Goal: Communication & Community: Answer question/provide support

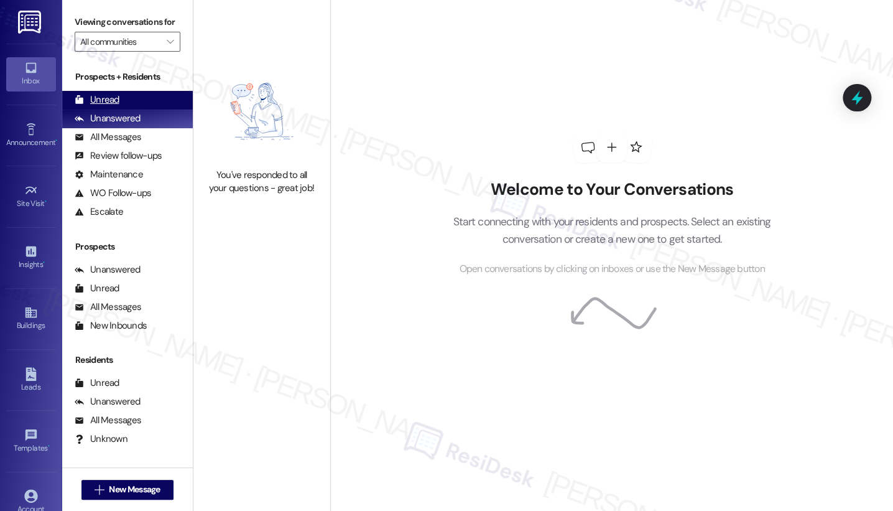
click at [127, 109] on div "Unread (0)" at bounding box center [127, 100] width 131 height 19
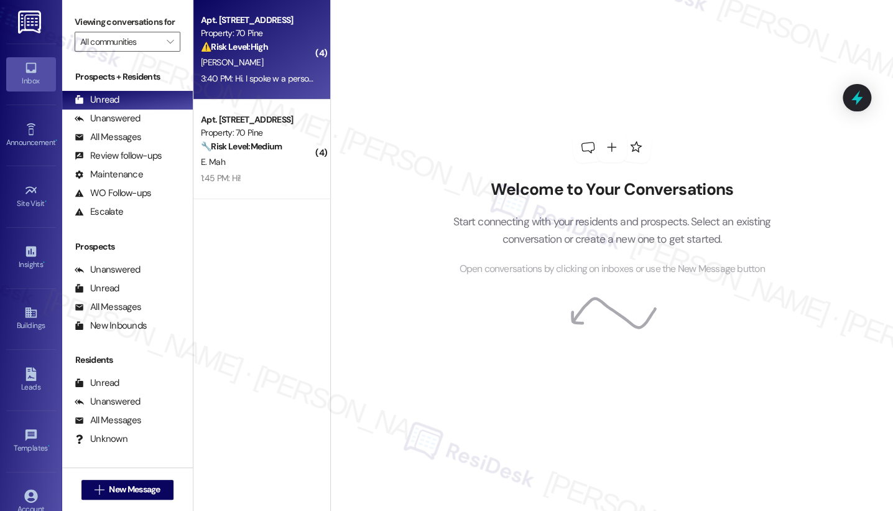
click at [264, 49] on strong "⚠️ Risk Level: High" at bounding box center [234, 46] width 67 height 11
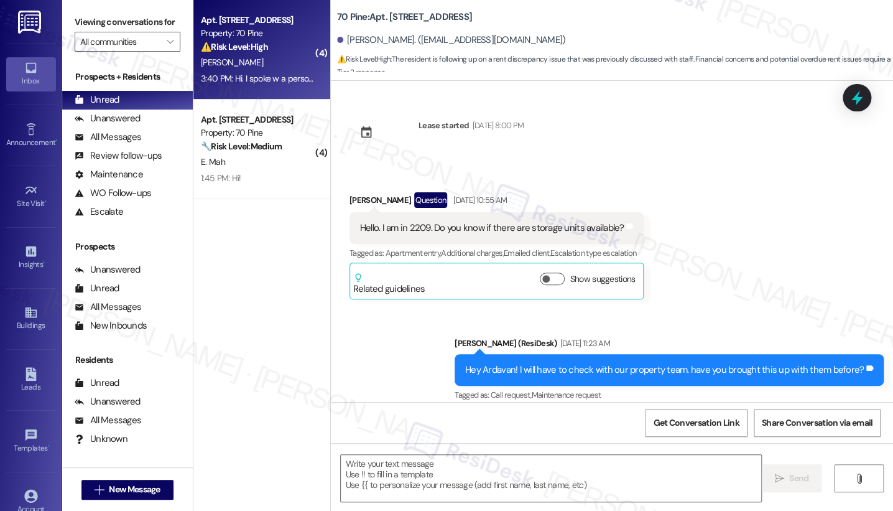
scroll to position [6031, 0]
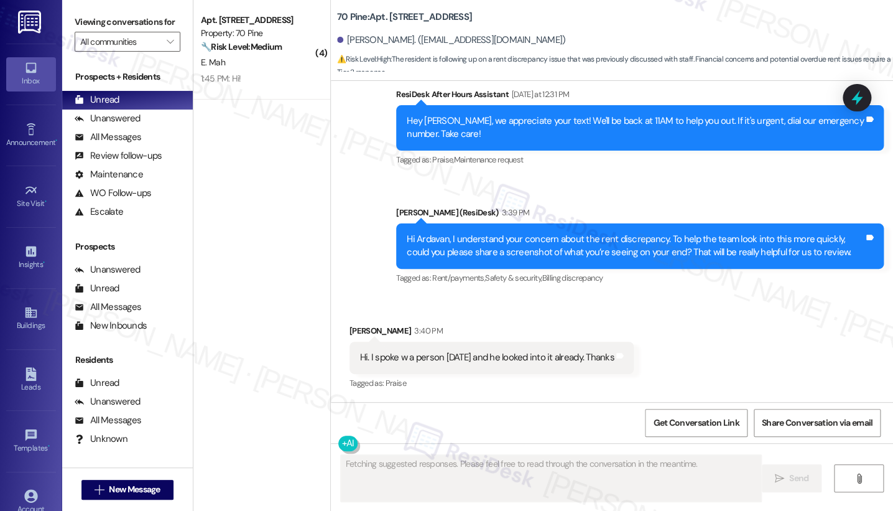
click at [522, 363] on div "Hi. I spoke w a person [DATE] and he looked into it already. Thanks" at bounding box center [487, 357] width 254 height 13
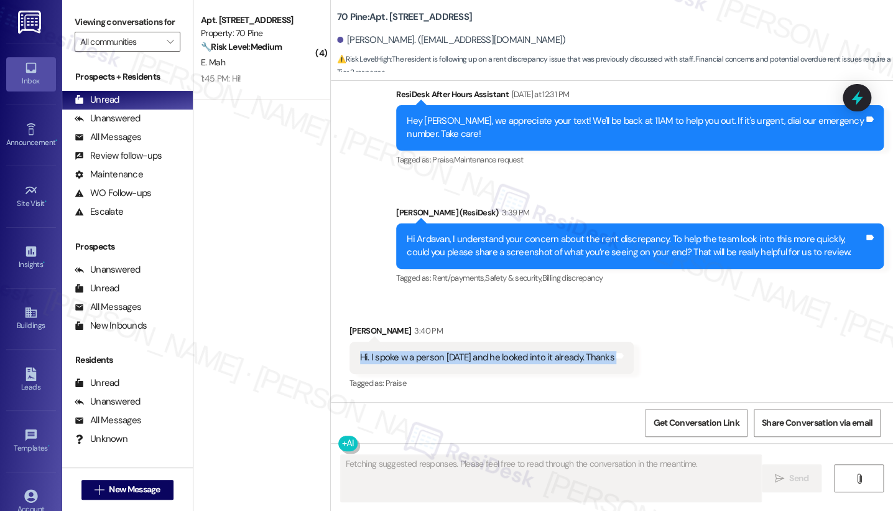
click at [522, 363] on div "Hi. I spoke w a person [DATE] and he looked into it already. Thanks" at bounding box center [487, 357] width 254 height 13
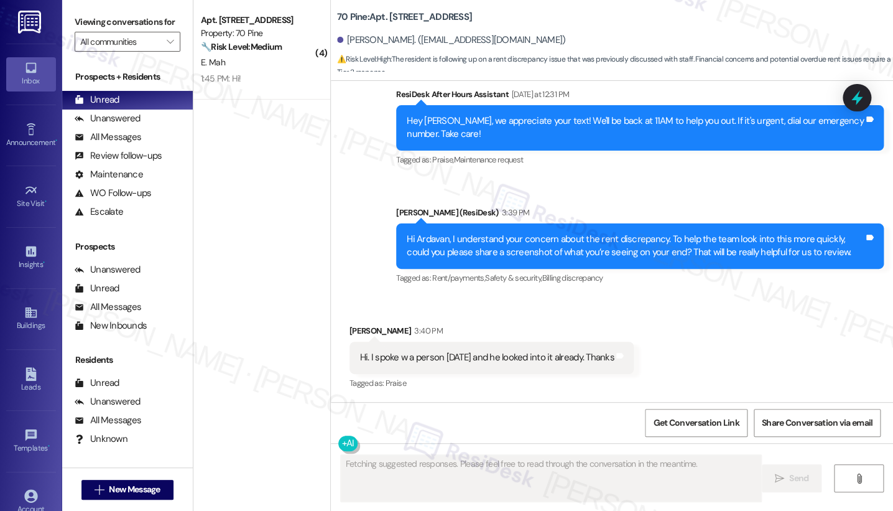
click at [517, 440] on div "Get Conversation Link Share Conversation via email" at bounding box center [612, 422] width 562 height 41
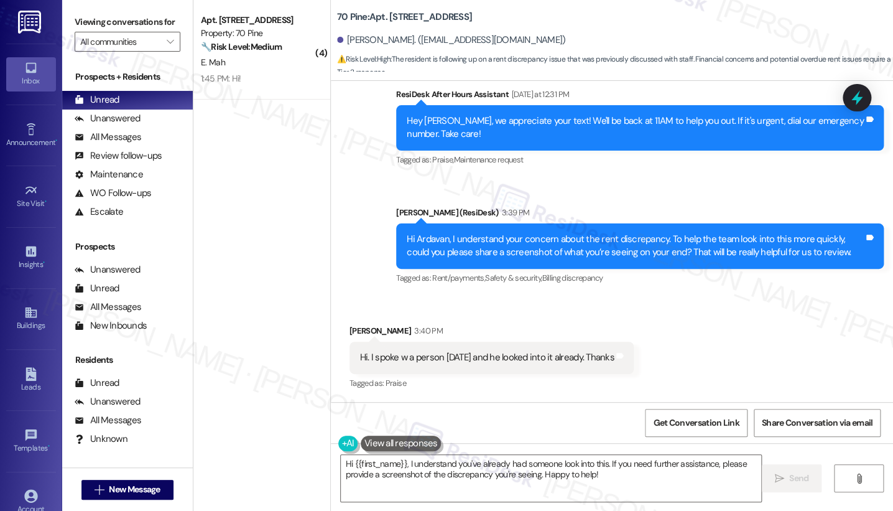
click at [649, 233] on div "Hi Ardavan, I understand your concern about the rent discrepancy. To help the t…" at bounding box center [635, 246] width 457 height 27
click at [524, 476] on textarea "Hi {{first_name}}, I understand you've already had someone look into this. If y…" at bounding box center [551, 478] width 420 height 47
click at [524, 475] on textarea "Hi {{first_name}}, I understand you've already had someone look into this. If y…" at bounding box center [551, 478] width 420 height 47
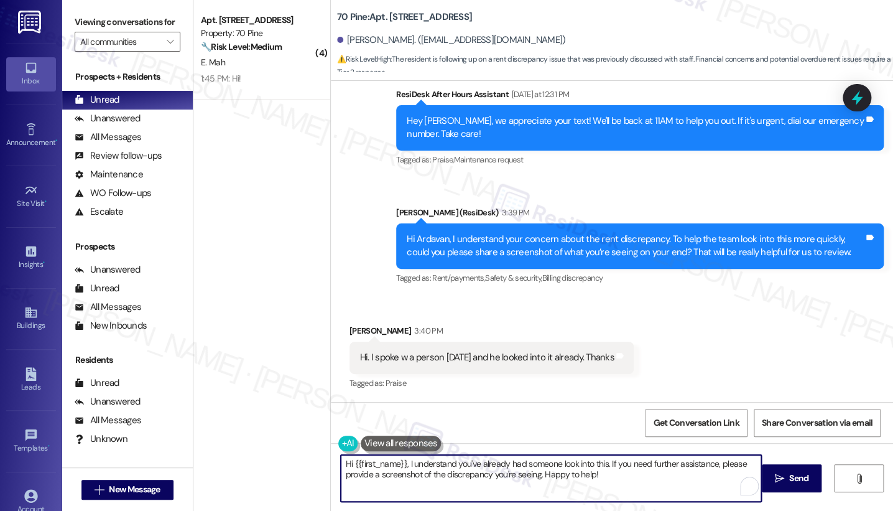
click at [524, 475] on textarea "Hi {{first_name}}, I understand you've already had someone look into this. If y…" at bounding box center [551, 478] width 420 height 47
click at [542, 457] on textarea "Hi {{first_name}}, I understand you've already had someone look into this. If y…" at bounding box center [551, 478] width 420 height 47
click at [494, 466] on textarea "Hi {{first_name}}, I understand you've already had someone look into this. If y…" at bounding box center [551, 478] width 420 height 47
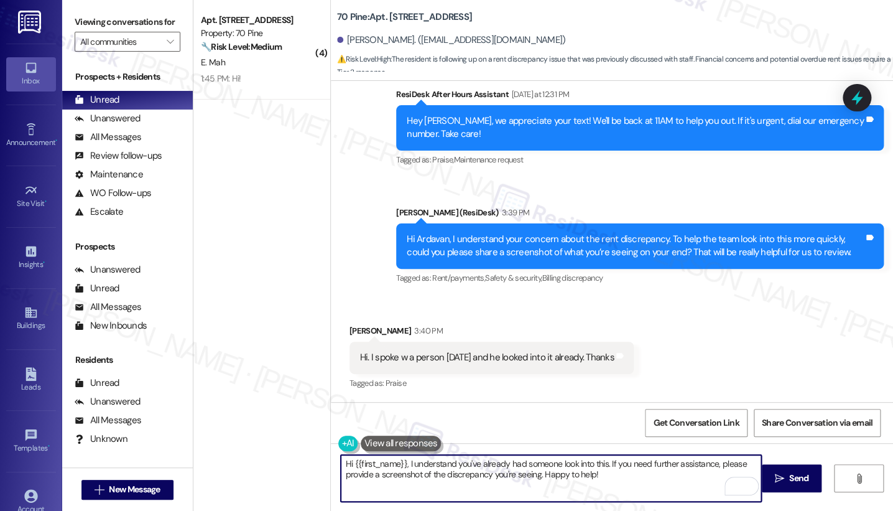
drag, startPoint x: 597, startPoint y: 476, endPoint x: 473, endPoint y: 463, distance: 125.1
click at [473, 463] on textarea "Hi {{first_name}}, I understand you've already had someone look into this. If y…" at bounding box center [551, 478] width 420 height 47
click at [532, 470] on textarea "Hi {{first_name}}, I understand you've already had someone look into this. If y…" at bounding box center [551, 478] width 420 height 47
drag, startPoint x: 589, startPoint y: 492, endPoint x: 353, endPoint y: 468, distance: 236.9
click at [353, 468] on textarea "Hi {{first_name}}, I understand you've already had someone look into this. If y…" at bounding box center [551, 478] width 420 height 47
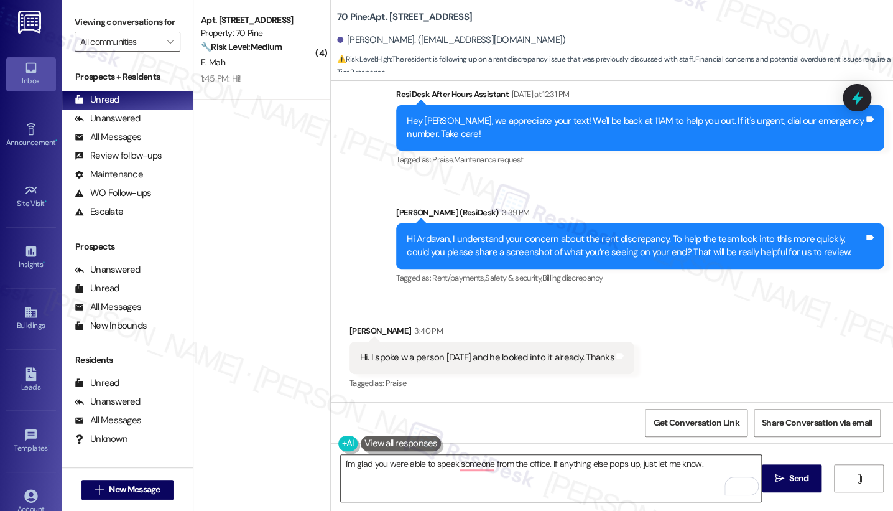
drag, startPoint x: 384, startPoint y: 441, endPoint x: 466, endPoint y: 465, distance: 85.4
click at [466, 465] on textarea "I'm glad you were able to speak someone from the office. If anything else pops …" at bounding box center [551, 478] width 420 height 47
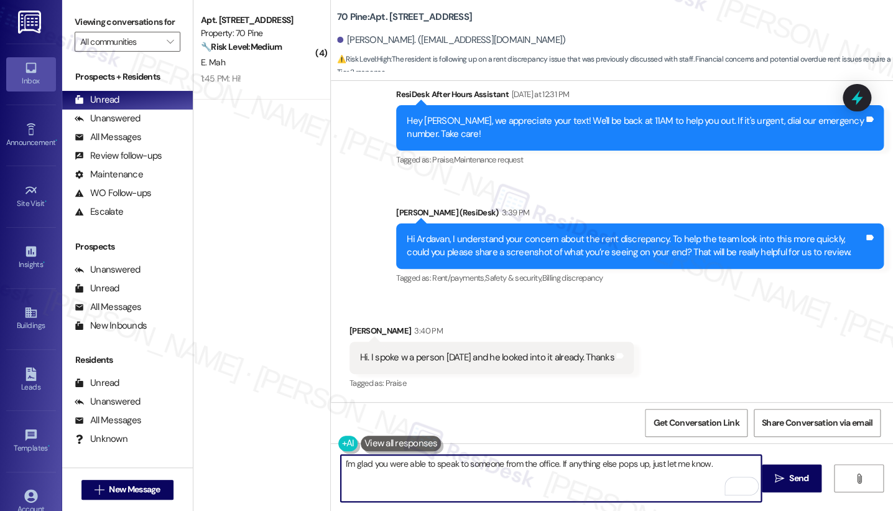
click at [707, 466] on textarea "I'm glad you were able to speak to someone from the office. If anything else po…" at bounding box center [551, 478] width 420 height 47
type textarea "I'm glad you were able to speak to someone from the office. If anything else po…"
click at [807, 480] on span "Send" at bounding box center [798, 477] width 19 height 13
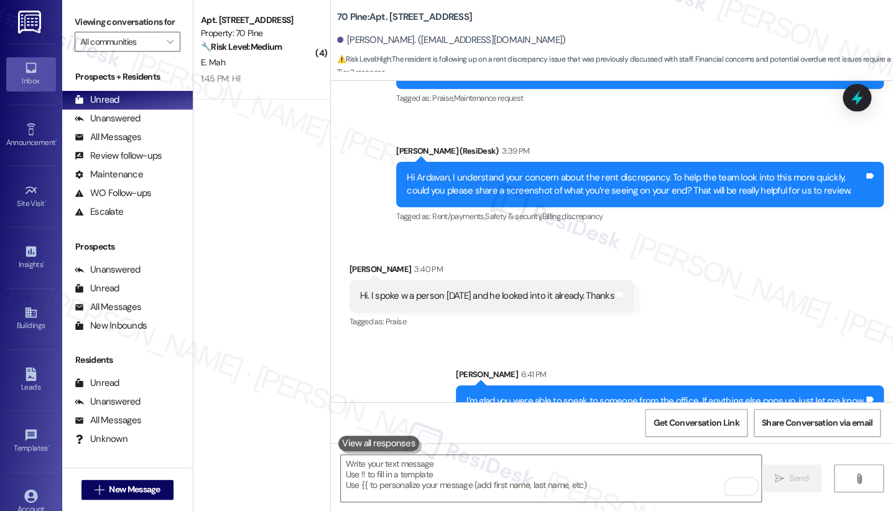
scroll to position [6118, 0]
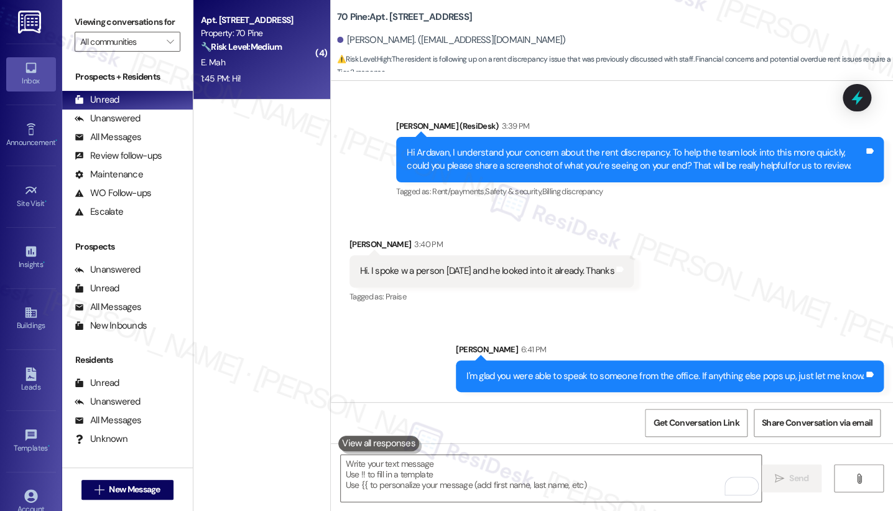
click at [274, 53] on div "🔧 Risk Level: Medium The resident is requesting remote adjustment of their AC u…" at bounding box center [258, 46] width 115 height 13
type textarea "Fetching suggested responses. Please feel free to read through the conversation…"
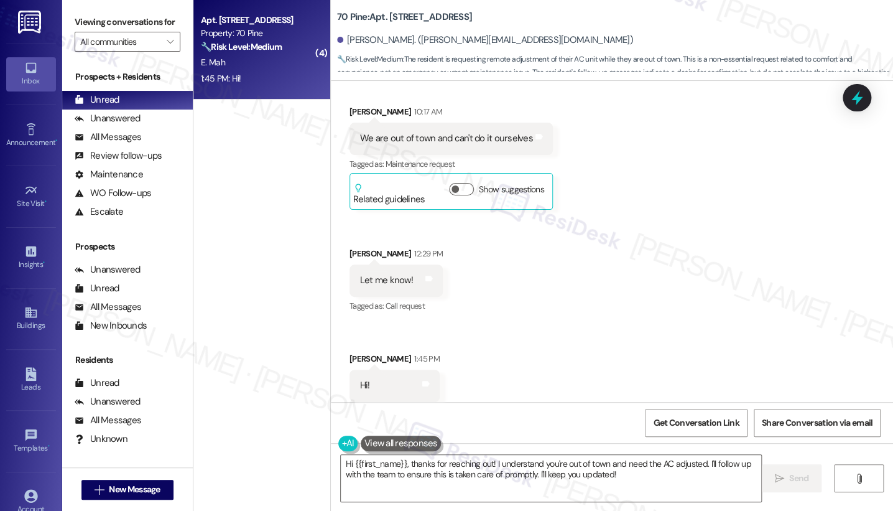
scroll to position [1794, 0]
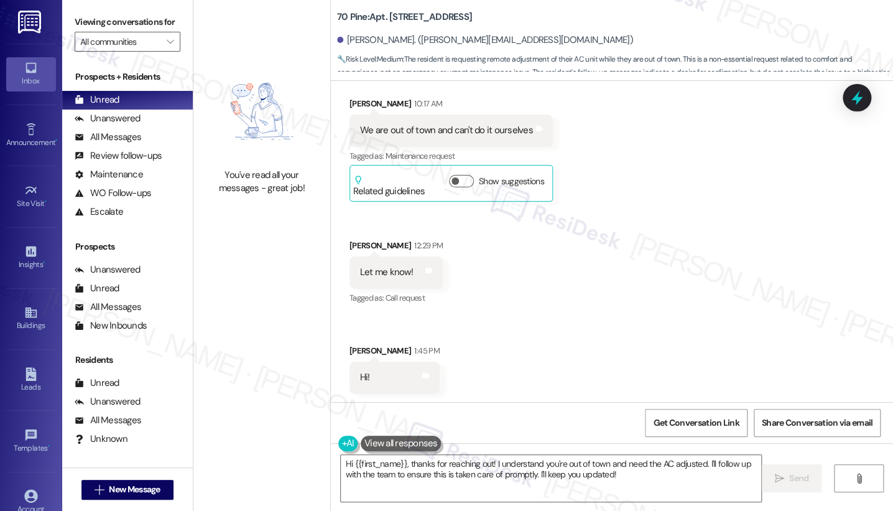
click at [470, 126] on div "We are out of town and can't do it ourselves" at bounding box center [446, 130] width 173 height 13
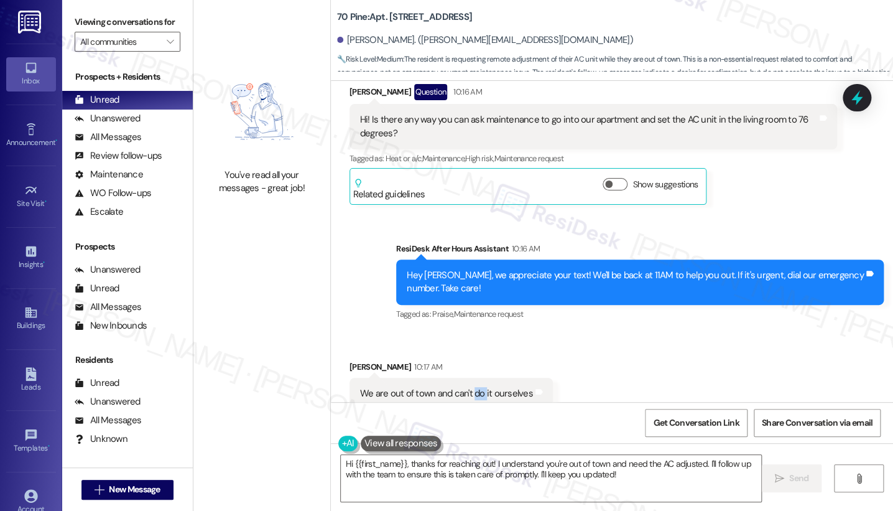
scroll to position [1449, 0]
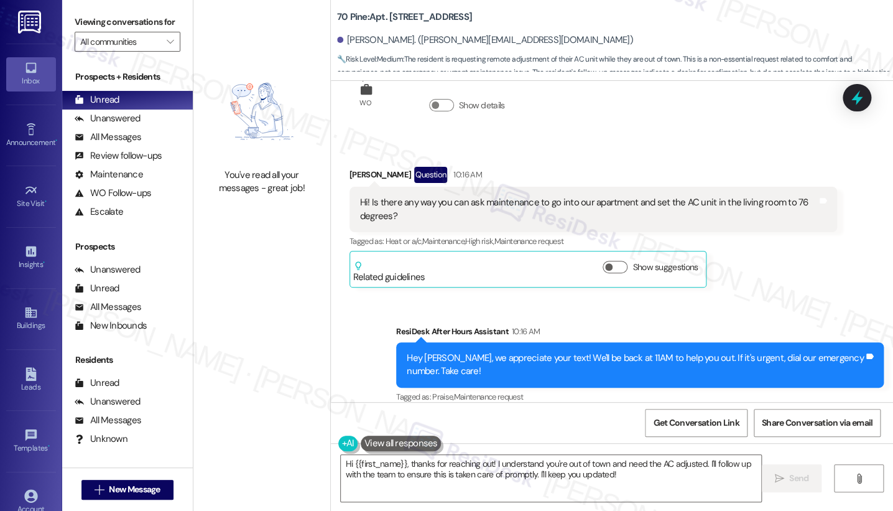
click at [556, 211] on div "Hi! Is there any way you can ask maintenance to go into our apartment and set t…" at bounding box center [588, 209] width 457 height 27
click at [792, 255] on div "[PERSON_NAME] Question 10:16 AM Hi! Is there any way you can ask maintenance to…" at bounding box center [594, 227] width 488 height 121
click at [556, 128] on div "Received via SMS [PERSON_NAME] Question [DATE] 1:02 PM Hi hi from 2404. We have…" at bounding box center [612, 241] width 562 height 321
click at [527, 196] on div "Hi! Is there any way you can ask maintenance to go into our apartment and set t…" at bounding box center [588, 209] width 457 height 27
click at [527, 193] on div "Hi! Is there any way you can ask maintenance to go into our apartment and set t…" at bounding box center [594, 209] width 488 height 45
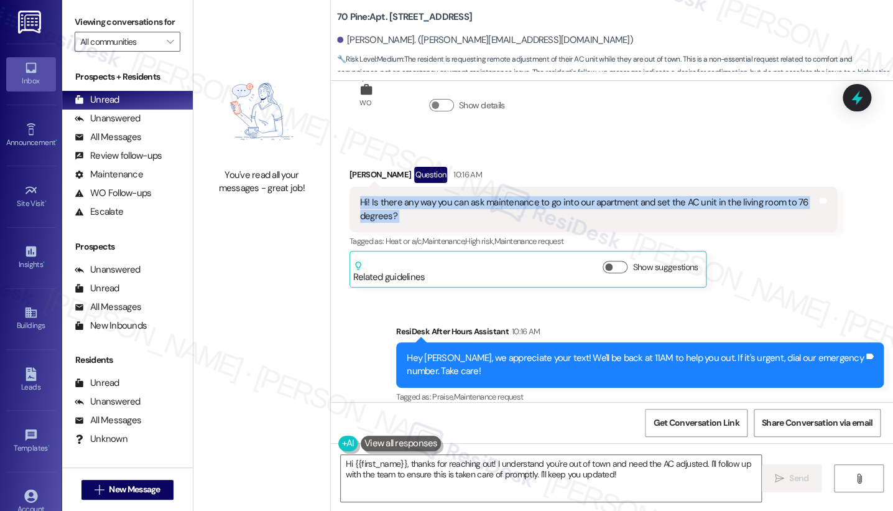
click at [527, 192] on div "Hi! Is there any way you can ask maintenance to go into our apartment and set t…" at bounding box center [594, 209] width 488 height 45
click at [507, 210] on div "Hi! Is there any way you can ask maintenance to go into our apartment and set t…" at bounding box center [588, 209] width 457 height 27
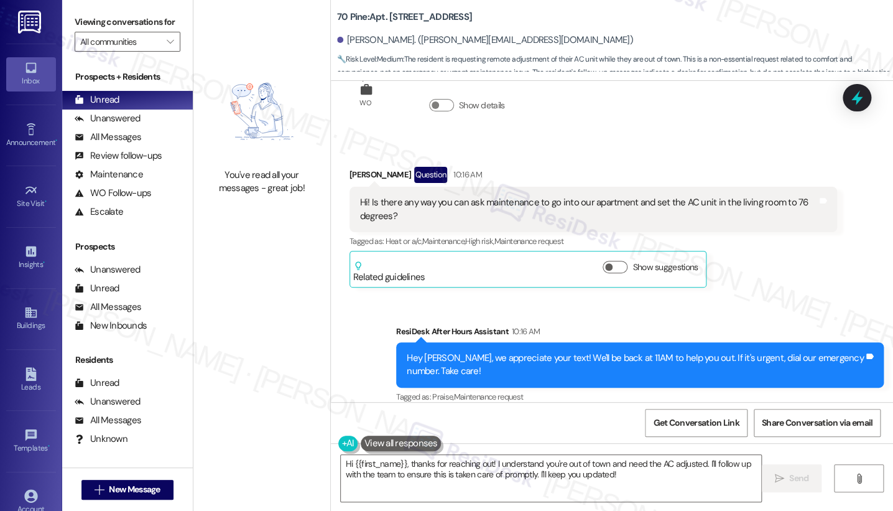
click at [507, 210] on div "Hi! Is there any way you can ask maintenance to go into our apartment and set t…" at bounding box center [588, 209] width 457 height 27
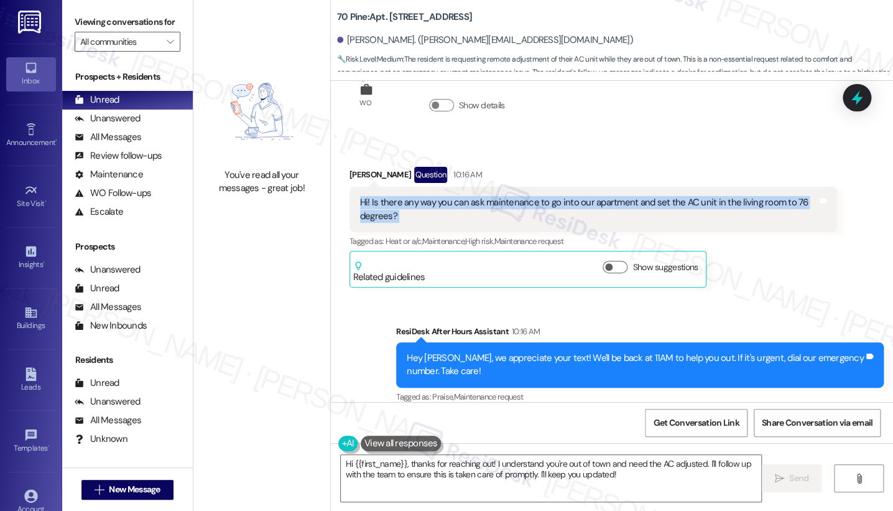
click at [507, 210] on div "Hi! Is there any way you can ask maintenance to go into our apartment and set t…" at bounding box center [588, 209] width 457 height 27
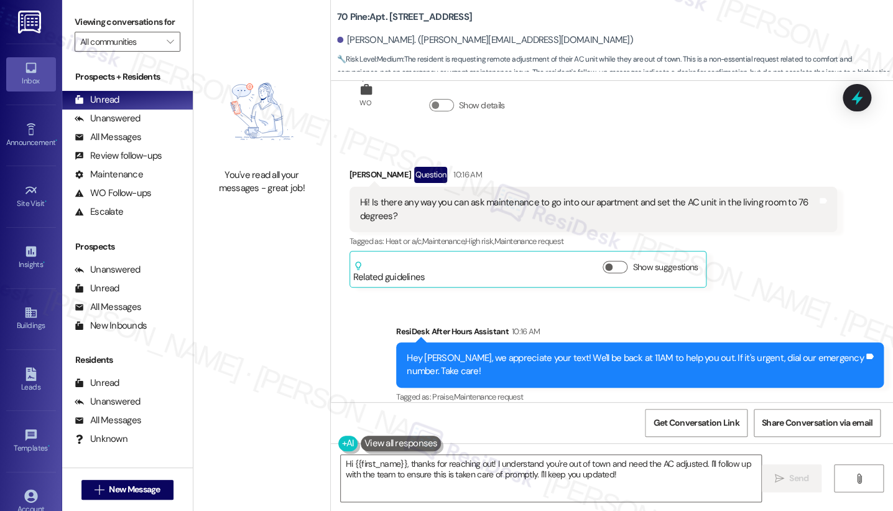
drag, startPoint x: 73, startPoint y: 29, endPoint x: 97, endPoint y: 32, distance: 23.8
click at [74, 27] on div "Viewing conversations for All communities " at bounding box center [127, 32] width 131 height 64
click at [98, 31] on label "Viewing conversations for" at bounding box center [128, 21] width 106 height 19
drag, startPoint x: 88, startPoint y: 19, endPoint x: 91, endPoint y: 29, distance: 10.3
click at [88, 19] on label "Viewing conversations for" at bounding box center [128, 21] width 106 height 19
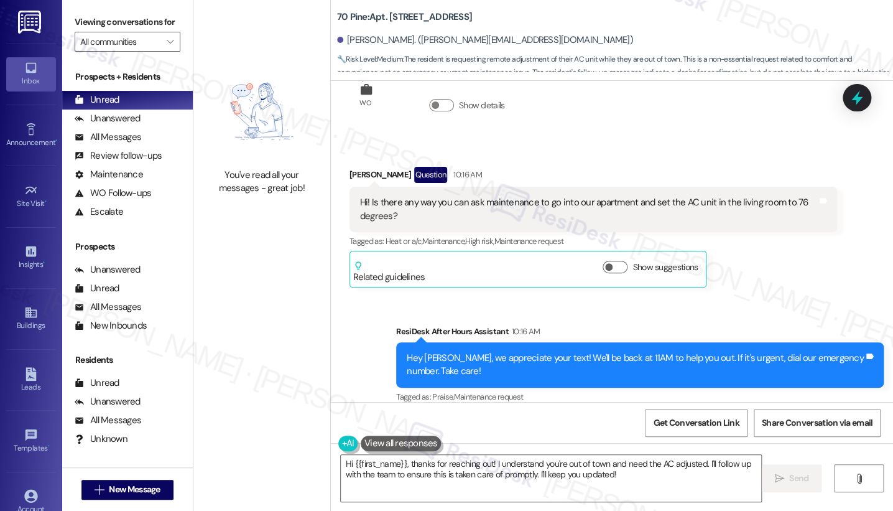
click at [381, 153] on div "Received via SMS [PERSON_NAME] Question 10:16 AM Hi! Is there any way you can a…" at bounding box center [612, 218] width 562 height 158
click at [513, 193] on div "Hi! Is there any way you can ask maintenance to go into our apartment and set t…" at bounding box center [594, 209] width 488 height 45
click at [513, 192] on div "Hi! Is there any way you can ask maintenance to go into our apartment and set t…" at bounding box center [594, 209] width 488 height 45
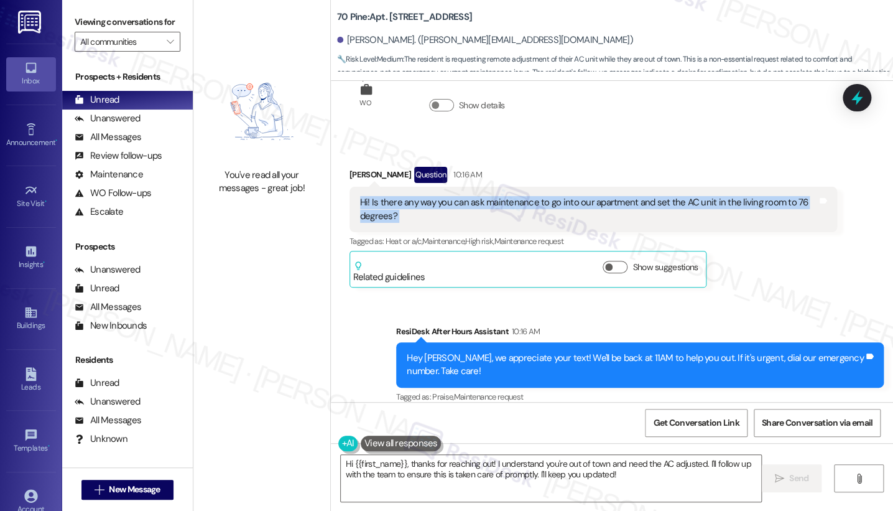
click at [513, 192] on div "Hi! Is there any way you can ask maintenance to go into our apartment and set t…" at bounding box center [594, 209] width 488 height 45
click at [570, 206] on div "Hi! Is there any way you can ask maintenance to go into our apartment and set t…" at bounding box center [588, 209] width 457 height 27
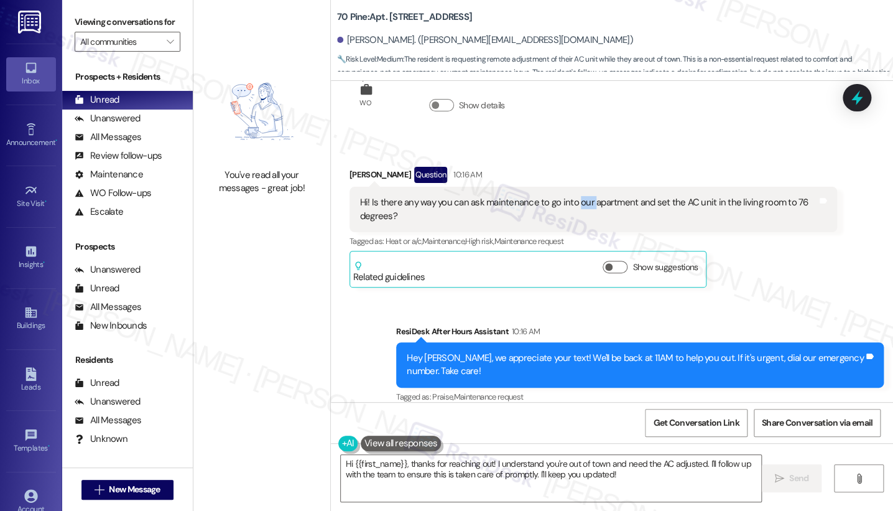
click at [570, 206] on div "Hi! Is there any way you can ask maintenance to go into our apartment and set t…" at bounding box center [588, 209] width 457 height 27
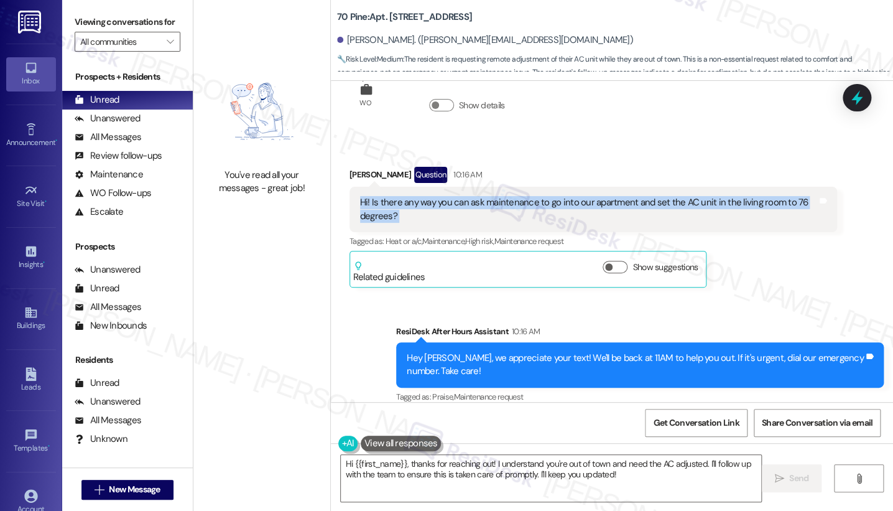
click at [570, 206] on div "Hi! Is there any way you can ask maintenance to go into our apartment and set t…" at bounding box center [588, 209] width 457 height 27
click at [470, 468] on textarea "Hi {{first_name}}, thanks for reaching out! I understand you're out of town and…" at bounding box center [551, 478] width 420 height 47
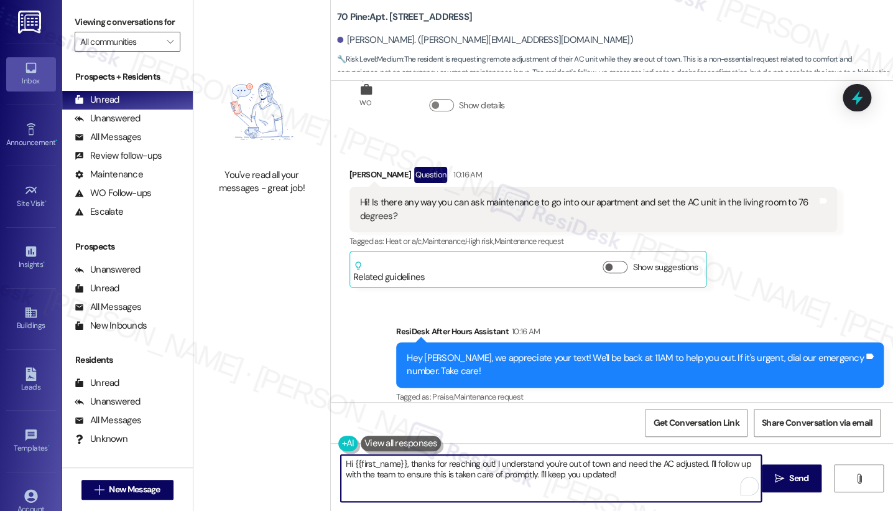
click at [601, 465] on textarea "Hi {{first_name}}, thanks for reaching out! I understand you're out of town and…" at bounding box center [551, 478] width 420 height 47
click at [601, 463] on textarea "Hi {{first_name}}, thanks for reaching out! I understand you're out of town and…" at bounding box center [551, 478] width 420 height 47
click at [540, 205] on div "Hi! Is there any way you can ask maintenance to go into our apartment and set t…" at bounding box center [588, 209] width 457 height 27
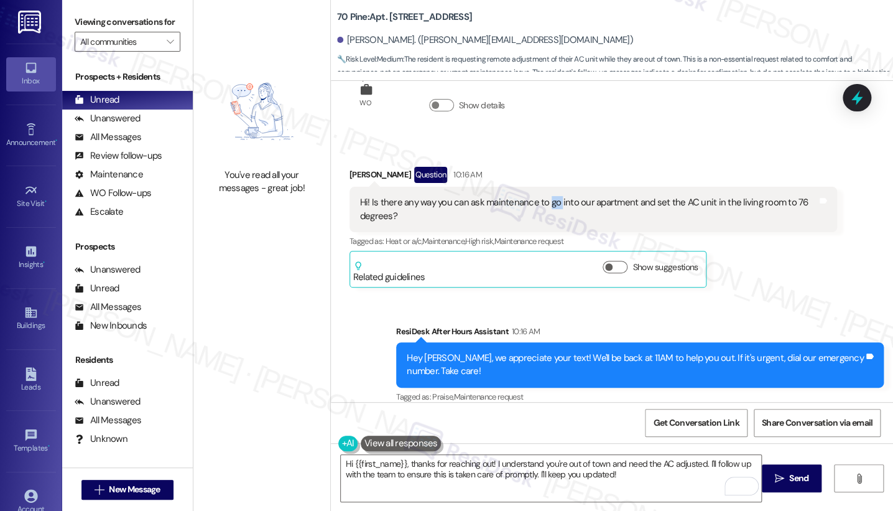
click at [540, 205] on div "Hi! Is there any way you can ask maintenance to go into our apartment and set t…" at bounding box center [588, 209] width 457 height 27
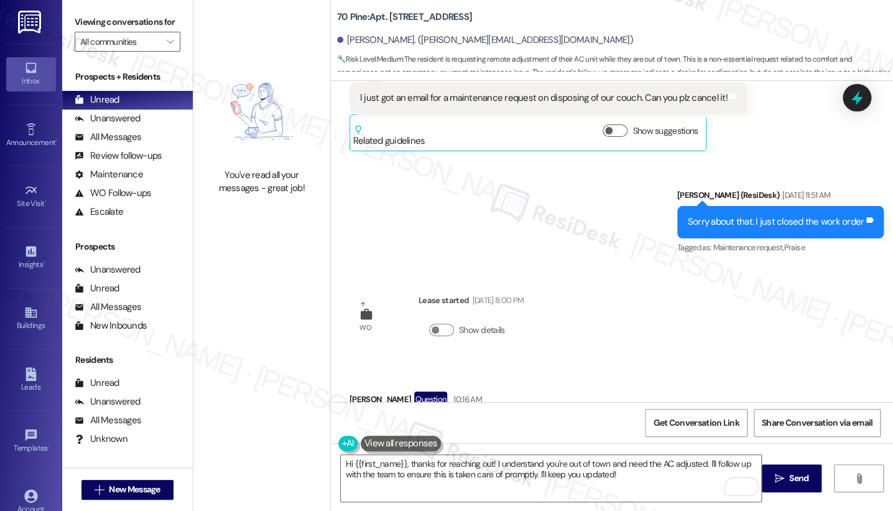
scroll to position [1103, 0]
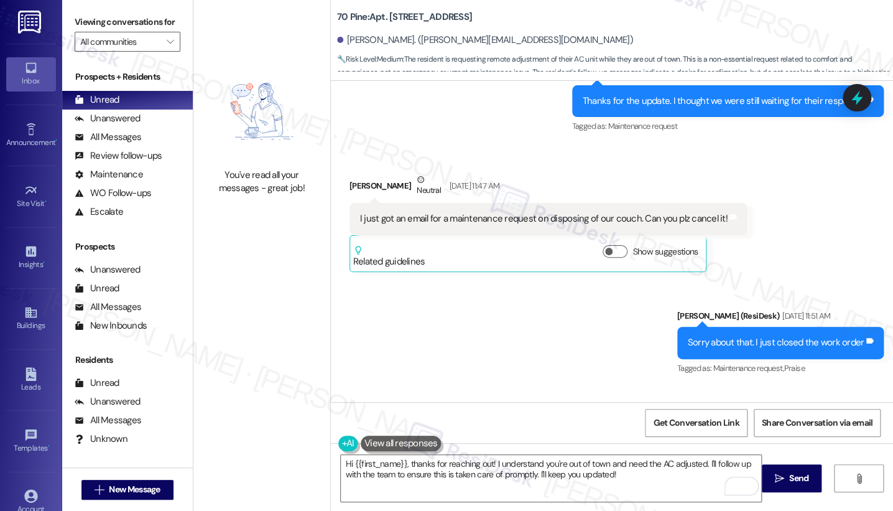
click at [540, 208] on div "I just got an email for a maintenance request on disposing of our couch. Can yo…" at bounding box center [549, 219] width 398 height 32
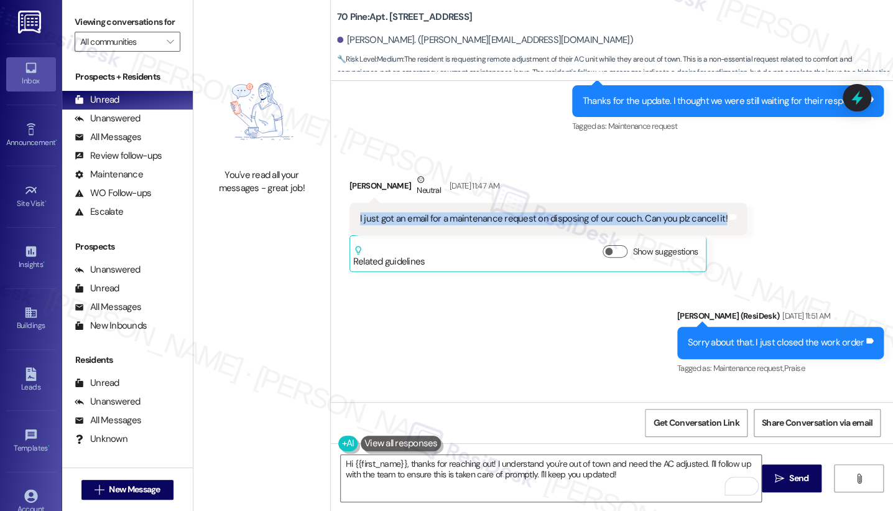
click at [540, 208] on div "I just got an email for a maintenance request on disposing of our couch. Can yo…" at bounding box center [549, 219] width 398 height 32
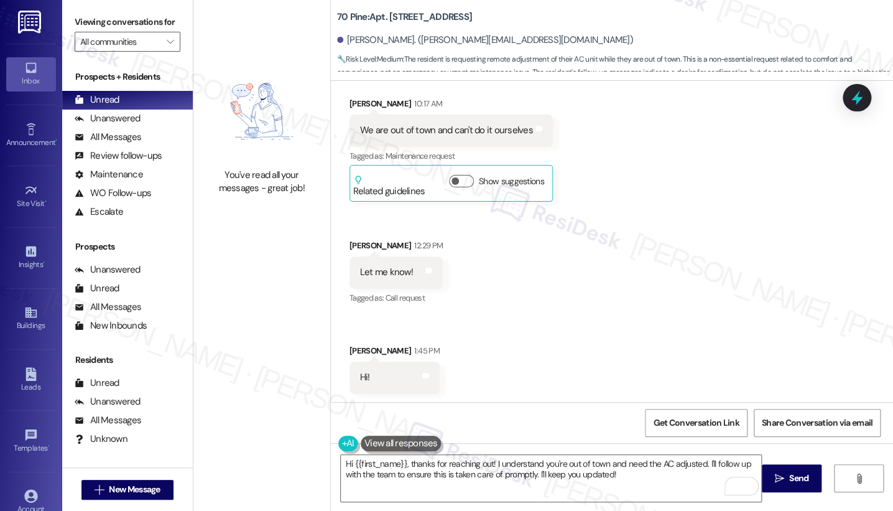
scroll to position [1795, 0]
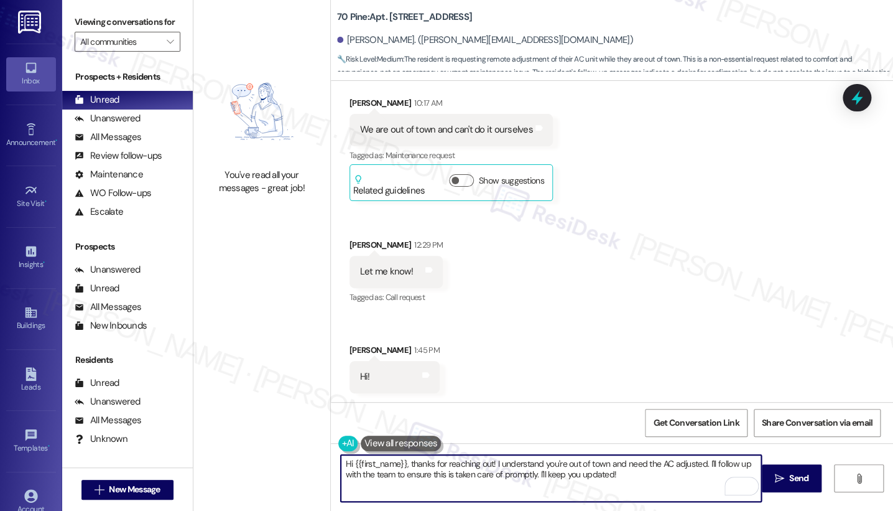
click at [438, 465] on textarea "Hi {{first_name}}, thanks for reaching out! I understand you're out of town and…" at bounding box center [551, 478] width 420 height 47
drag, startPoint x: 438, startPoint y: 465, endPoint x: 468, endPoint y: 460, distance: 30.8
click at [438, 465] on textarea "Hi {{first_name}}, thanks for reaching out! I understand you're out of town and…" at bounding box center [551, 478] width 420 height 47
click at [583, 477] on textarea "Hi {{first_name}}, thanks for reaching out! I understand you're out of town and…" at bounding box center [551, 478] width 420 height 47
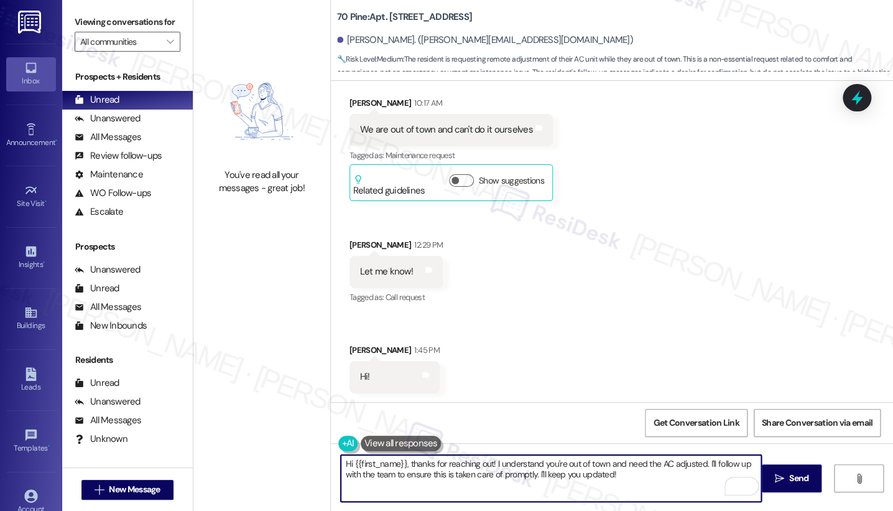
drag, startPoint x: 656, startPoint y: 477, endPoint x: 637, endPoint y: 465, distance: 22.4
click at [637, 465] on textarea "Hi {{first_name}}, thanks for reaching out! I understand you're out of town and…" at bounding box center [551, 478] width 420 height 47
click at [636, 465] on textarea "Hi {{first_name}}, thanks for reaching out! I understand you're out of town and…" at bounding box center [551, 478] width 420 height 47
drag, startPoint x: 645, startPoint y: 478, endPoint x: 705, endPoint y: 464, distance: 61.4
click at [705, 464] on textarea "Hi {{first_name}}, thanks for reaching out! I understand you're out of town and…" at bounding box center [551, 478] width 420 height 47
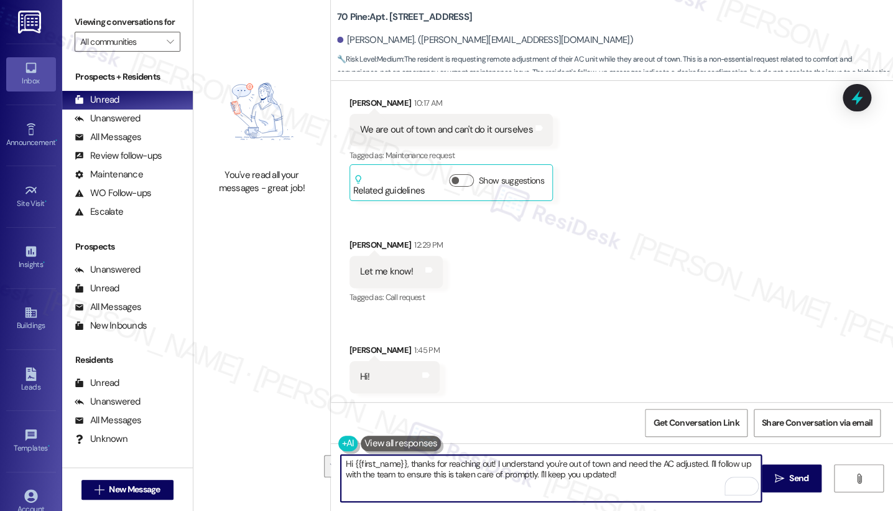
click at [711, 472] on textarea "Hi {{first_name}}, thanks for reaching out! I understand you're out of town and…" at bounding box center [551, 478] width 420 height 47
click at [713, 466] on textarea "Hi {{first_name}}, thanks for reaching out! I understand you're out of town and…" at bounding box center [551, 478] width 420 height 47
click at [464, 452] on div "Hi {{first_name}}, thanks for reaching out! I understand you're out of town and…" at bounding box center [612, 489] width 562 height 93
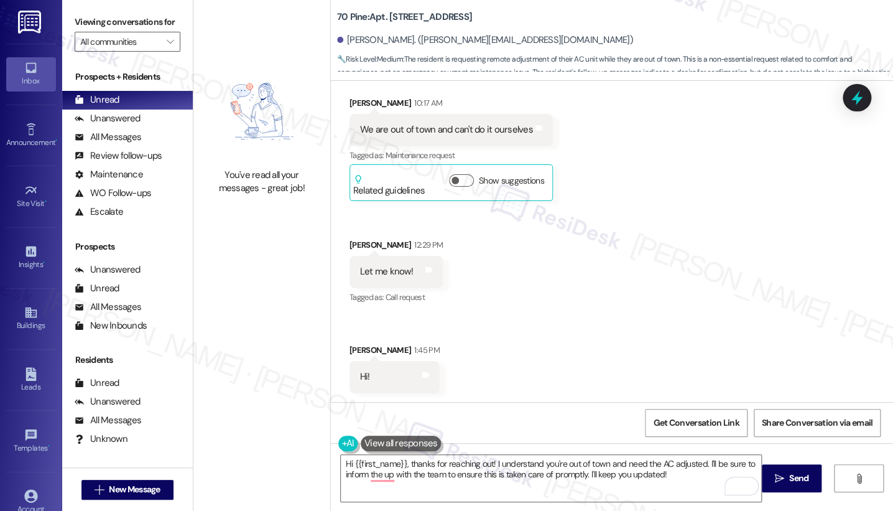
click at [464, 452] on div "Hi {{first_name}}, thanks for reaching out! I understand you're out of town and…" at bounding box center [612, 489] width 562 height 93
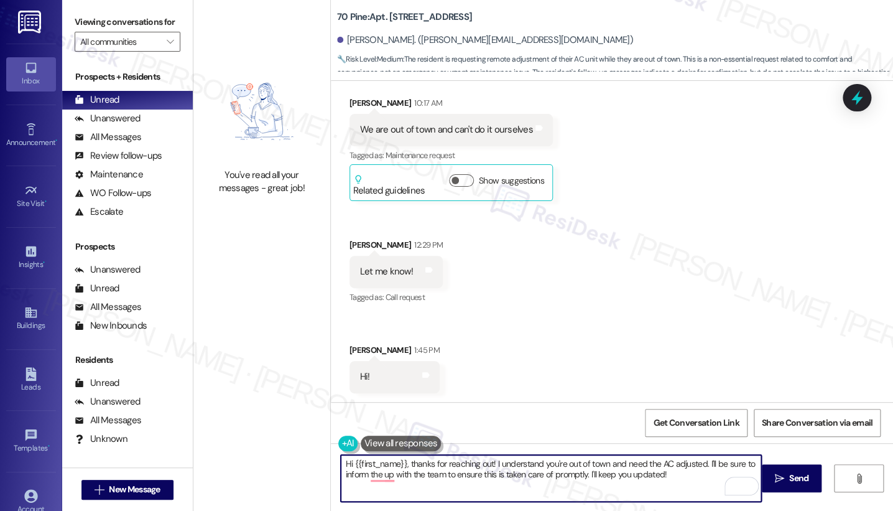
click at [524, 462] on textarea "Hi {{first_name}}, thanks for reaching out! I understand you're out of town and…" at bounding box center [551, 478] width 420 height 47
drag, startPoint x: 524, startPoint y: 462, endPoint x: 542, endPoint y: 460, distance: 18.1
click at [524, 462] on textarea "Hi {{first_name}}, thanks for reaching out! I understand you're out of town and…" at bounding box center [551, 478] width 420 height 47
click at [382, 478] on textarea "Hi {{first_name}}, thanks for reaching out! I understand you're out of town and…" at bounding box center [551, 478] width 420 height 47
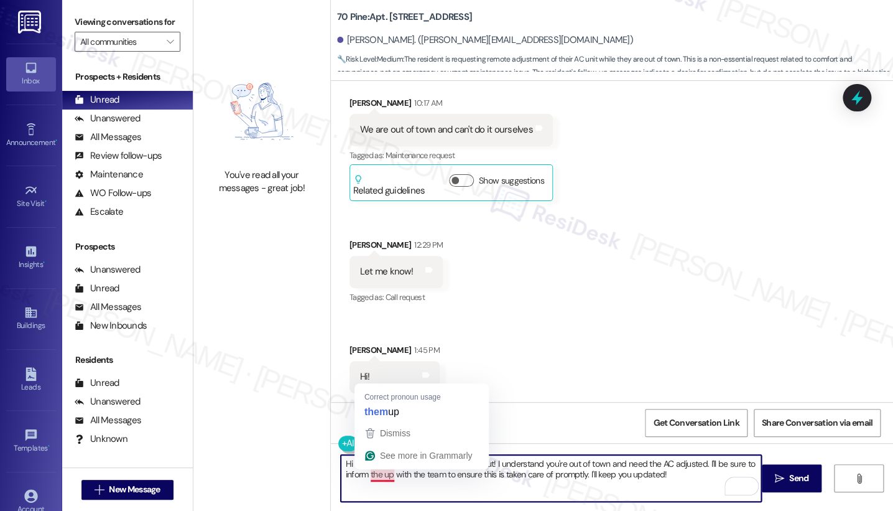
click at [360, 477] on textarea "Hi {{first_name}}, thanks for reaching out! I understand you're out of town and…" at bounding box center [551, 478] width 420 height 47
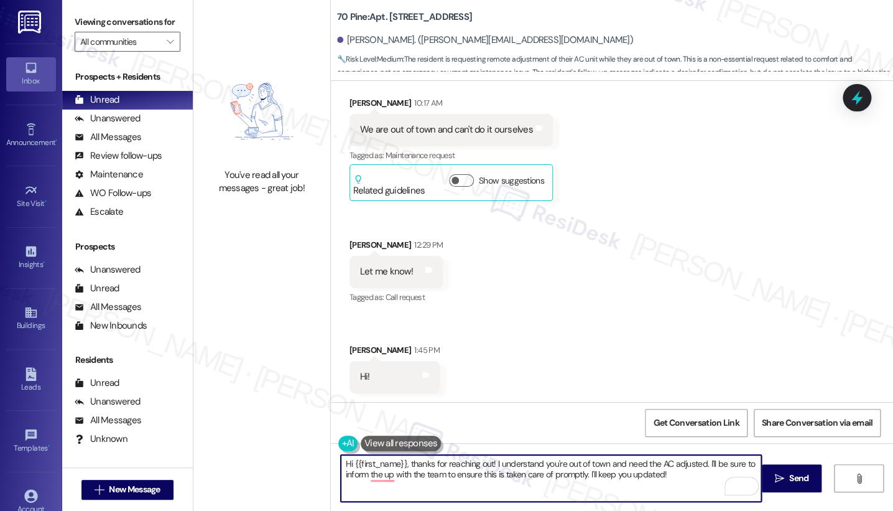
click at [360, 477] on textarea "Hi {{first_name}}, thanks for reaching out! I understand you're out of town and…" at bounding box center [551, 478] width 420 height 47
click at [352, 474] on textarea "Hi {{first_name}}, thanks for reaching out! I understand you're out of town and…" at bounding box center [551, 478] width 420 height 47
drag, startPoint x: 746, startPoint y: 479, endPoint x: 446, endPoint y: 484, distance: 300.5
click at [446, 484] on div "Hi {{first_name}}, thanks for reaching out! I understand you're out of town and…" at bounding box center [551, 478] width 422 height 48
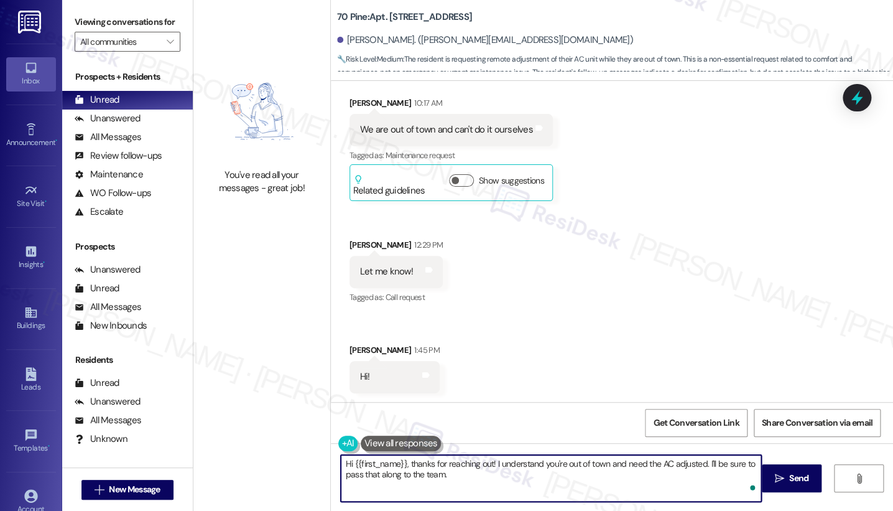
click at [458, 494] on textarea "Hi {{first_name}}, thanks for reaching out! I understand you're out of town and…" at bounding box center [551, 478] width 420 height 47
type textarea "Hi {{first_name}}, thanks for reaching out! I understand you're out of town and…"
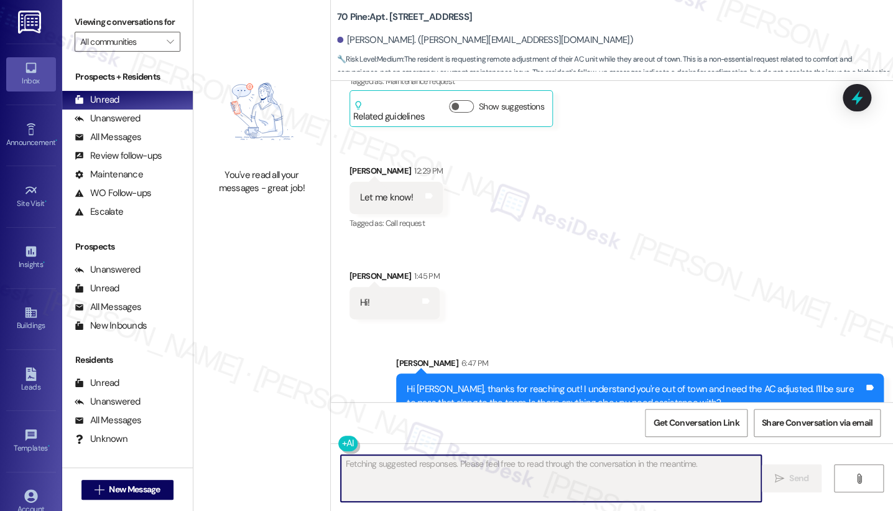
scroll to position [1895, 0]
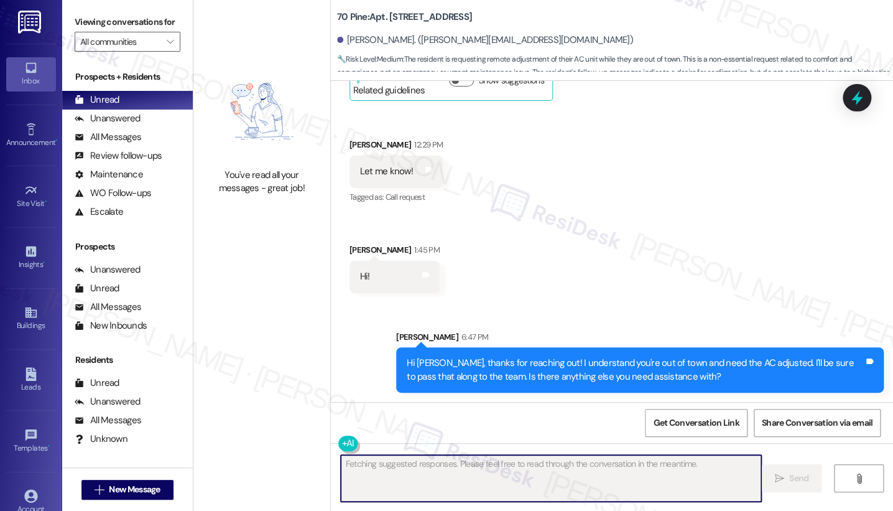
click at [629, 370] on div "Hi [PERSON_NAME], thanks for reaching out! I understand you're out of town and …" at bounding box center [635, 369] width 457 height 27
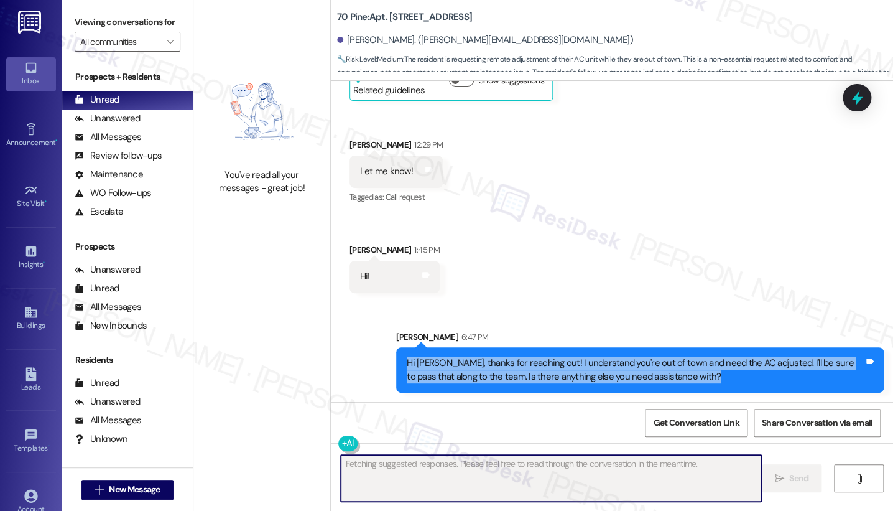
click at [629, 370] on div "Hi [PERSON_NAME], thanks for reaching out! I understand you're out of town and …" at bounding box center [635, 369] width 457 height 27
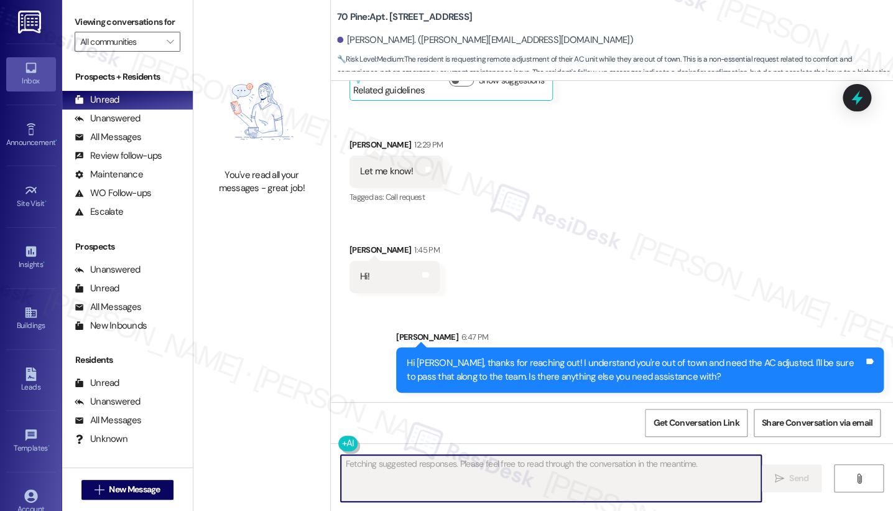
click at [617, 264] on div "Received via SMS [PERSON_NAME] 10:17 AM We are out of town and can't do it ours…" at bounding box center [612, 134] width 562 height 333
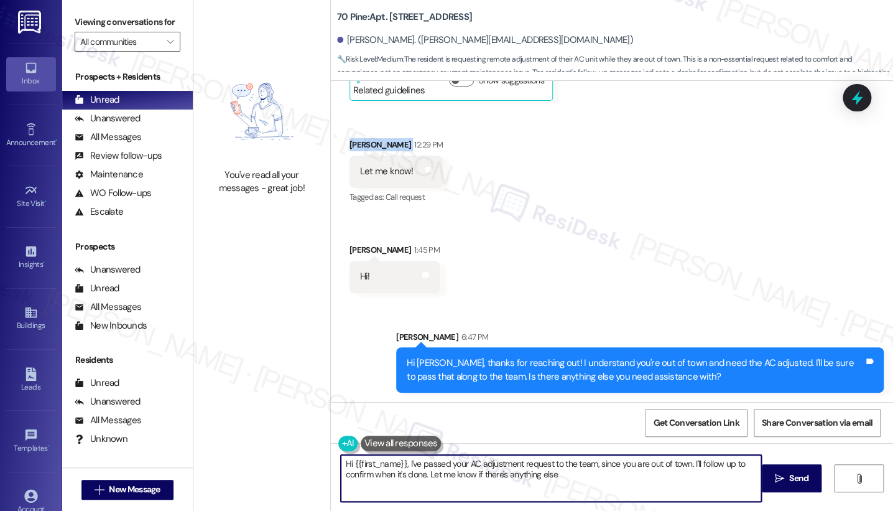
type textarea "Hi {{first_name}}, I've passed your AC adjustment request to the team, since yo…"
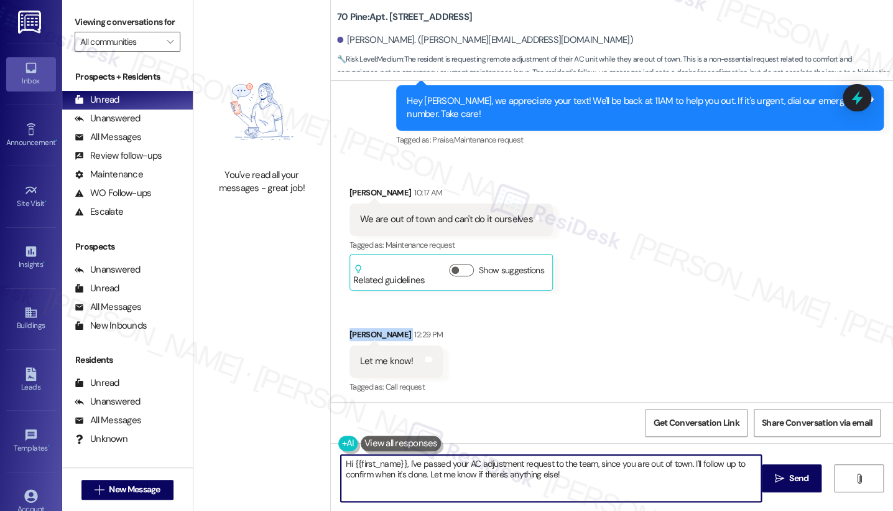
scroll to position [1687, 0]
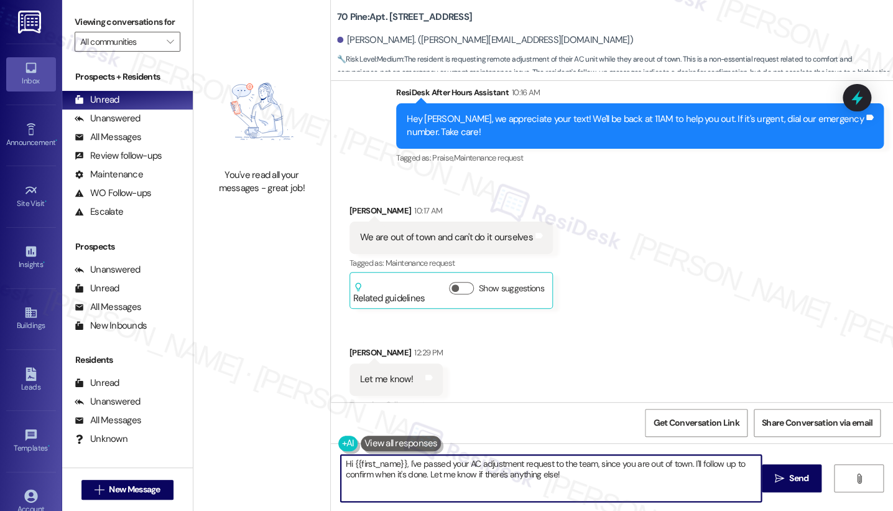
click at [433, 229] on div "We are out of town and can't do it ourselves Tags and notes" at bounding box center [451, 237] width 203 height 32
drag, startPoint x: 433, startPoint y: 229, endPoint x: 493, endPoint y: 242, distance: 61.7
click at [433, 228] on div "We are out of town and can't do it ourselves Tags and notes" at bounding box center [451, 237] width 203 height 32
click at [654, 329] on div "Received via SMS [PERSON_NAME] 10:17 AM We are out of town and can't do it ours…" at bounding box center [612, 342] width 562 height 333
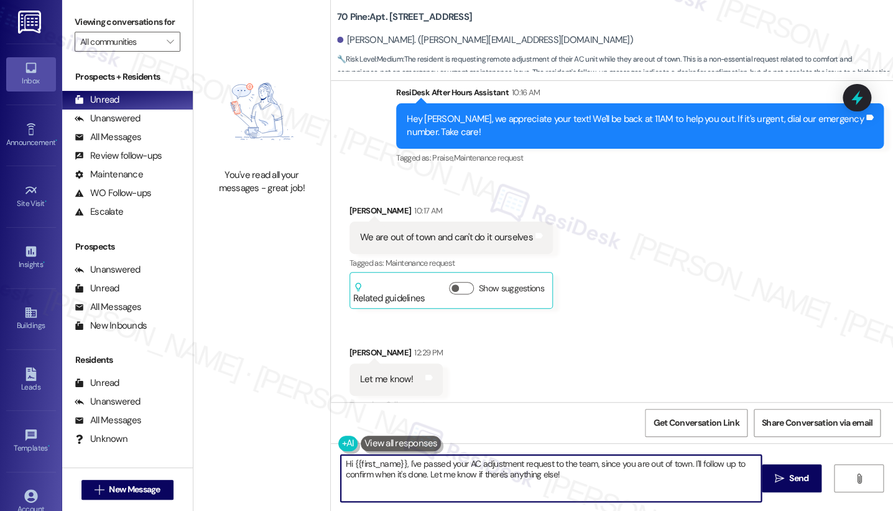
click at [96, 27] on label "Viewing conversations for" at bounding box center [128, 21] width 106 height 19
click at [70, 9] on div "Viewing conversations for All communities " at bounding box center [127, 32] width 131 height 64
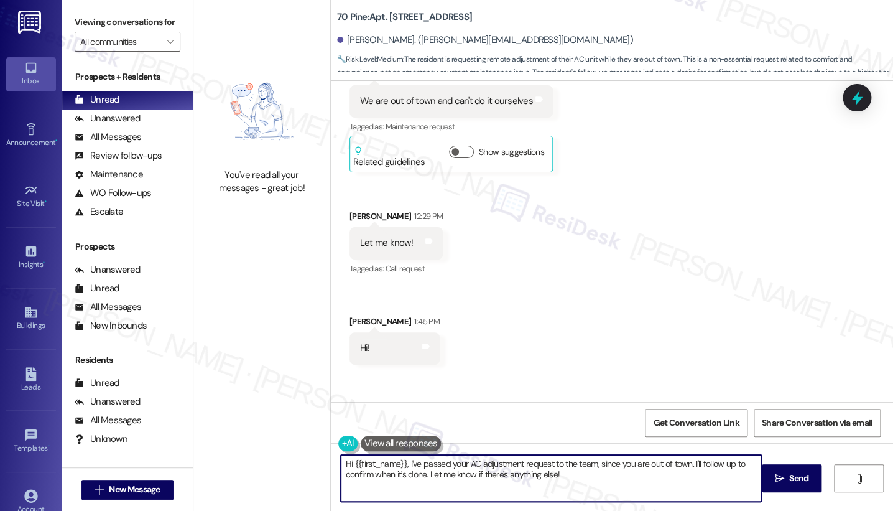
scroll to position [1895, 0]
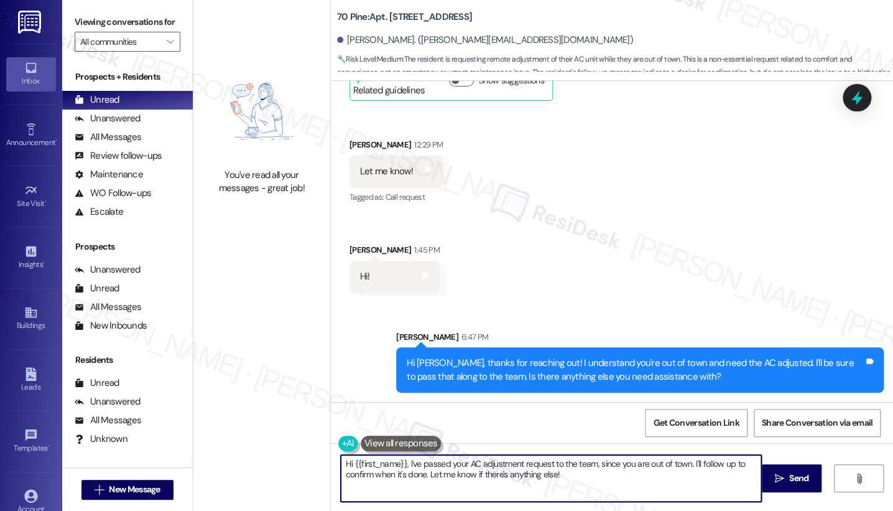
click at [445, 457] on textarea "Hi {{first_name}}, I've passed your AC adjustment request to the team, since yo…" at bounding box center [551, 478] width 420 height 47
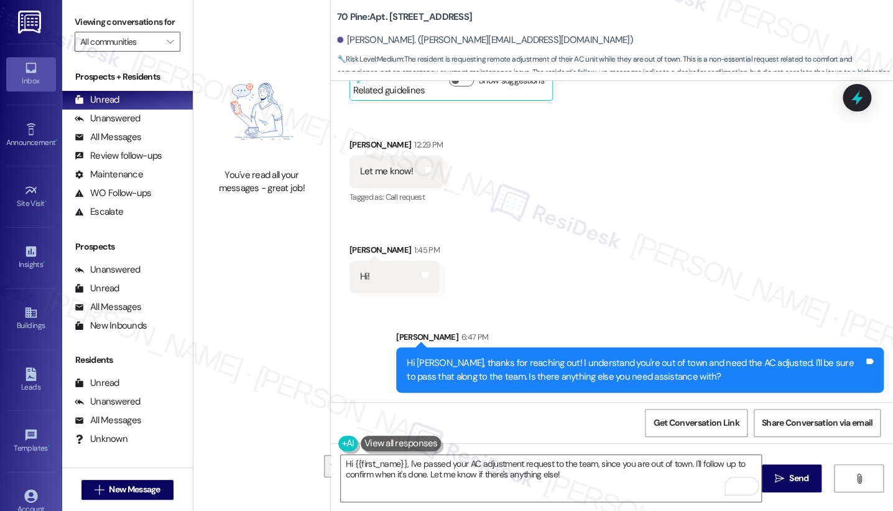
click at [811, 181] on div "Received via SMS [PERSON_NAME] 10:17 AM We are out of town and can't do it ours…" at bounding box center [612, 134] width 562 height 333
click at [85, 17] on label "Viewing conversations for" at bounding box center [128, 21] width 106 height 19
drag, startPoint x: 90, startPoint y: 34, endPoint x: 96, endPoint y: 33, distance: 6.3
click at [91, 32] on label "Viewing conversations for" at bounding box center [128, 21] width 106 height 19
click at [100, 27] on label "Viewing conversations for" at bounding box center [128, 21] width 106 height 19
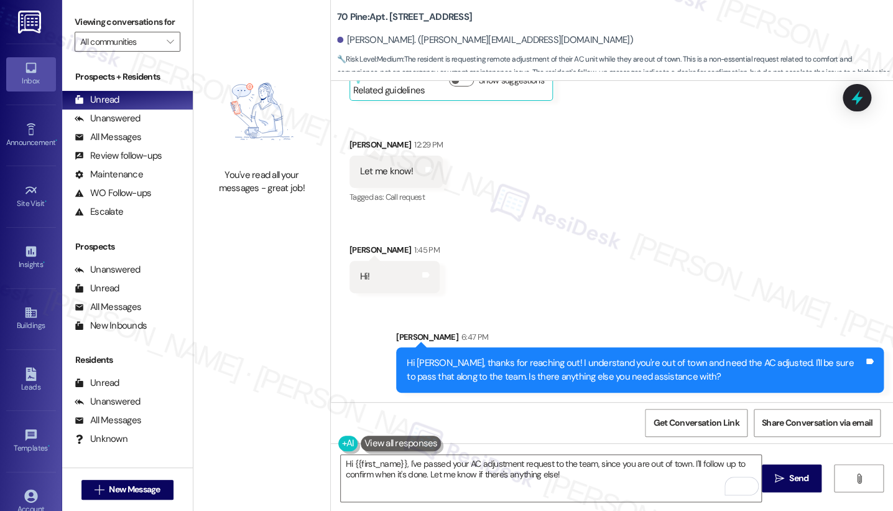
click at [63, 18] on div "Viewing conversations for All communities " at bounding box center [127, 32] width 131 height 64
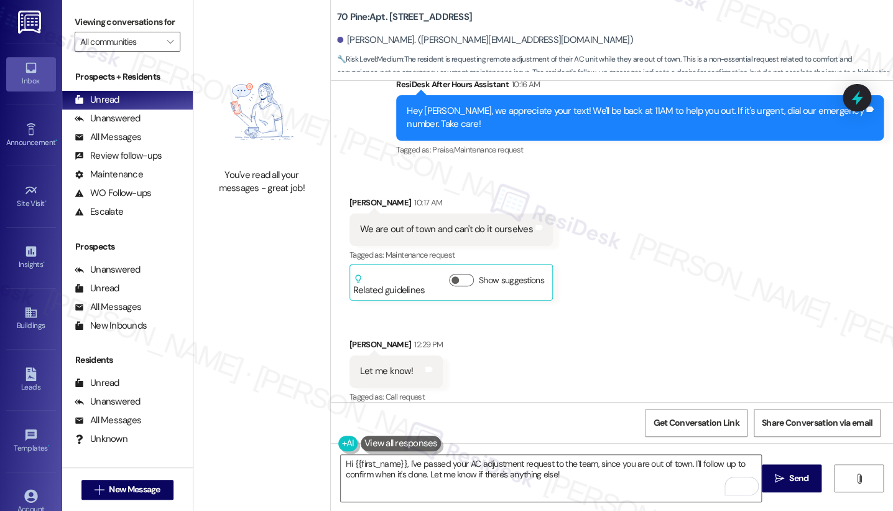
scroll to position [1687, 0]
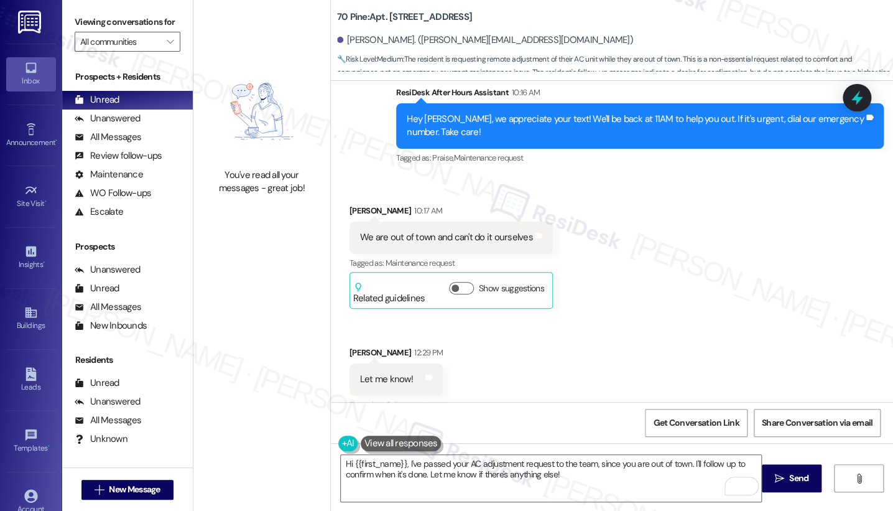
click at [389, 17] on b "70 Pine: Apt. [STREET_ADDRESS]" at bounding box center [404, 17] width 135 height 13
copy b "2404"
click at [94, 11] on div "Viewing conversations for All communities " at bounding box center [127, 32] width 131 height 64
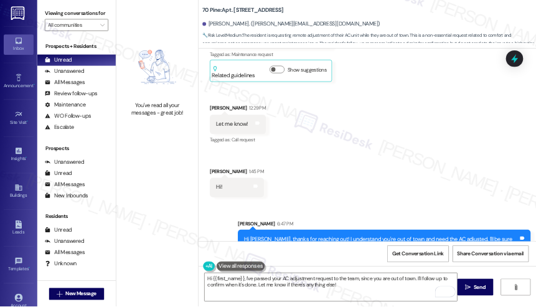
scroll to position [1895, 0]
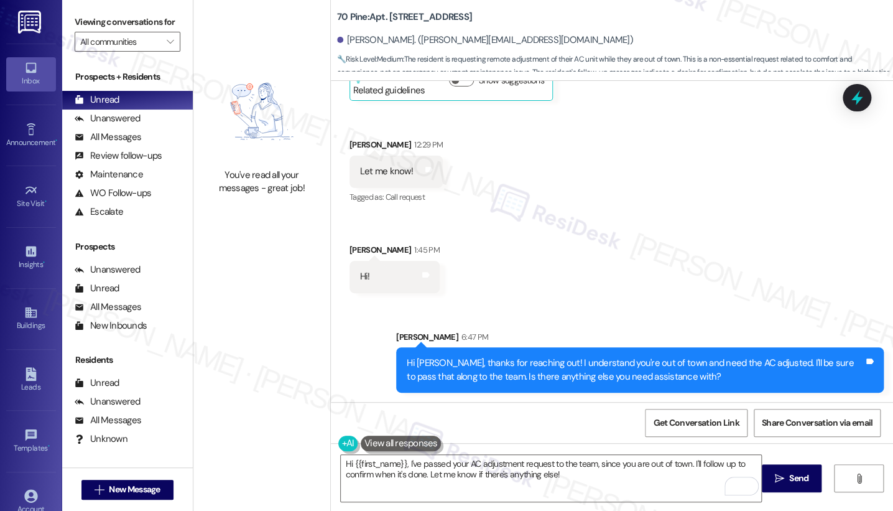
click at [85, 19] on label "Viewing conversations for" at bounding box center [128, 21] width 106 height 19
click at [70, 8] on div "Viewing conversations for All communities " at bounding box center [127, 32] width 131 height 64
click at [397, 21] on b "70 Pine: Apt. [STREET_ADDRESS]" at bounding box center [404, 17] width 135 height 13
copy b "2404"
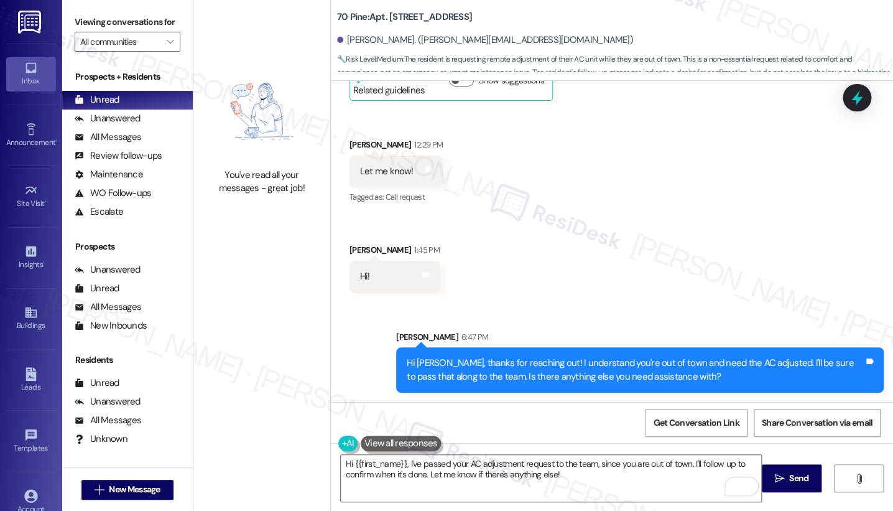
drag, startPoint x: 83, startPoint y: 22, endPoint x: 90, endPoint y: 29, distance: 9.7
click at [83, 22] on label "Viewing conversations for" at bounding box center [128, 21] width 106 height 19
click at [611, 319] on div "Sent via SMS [PERSON_NAME] 6:47 PM Hi [PERSON_NAME], thanks for reaching out! I…" at bounding box center [612, 352] width 562 height 100
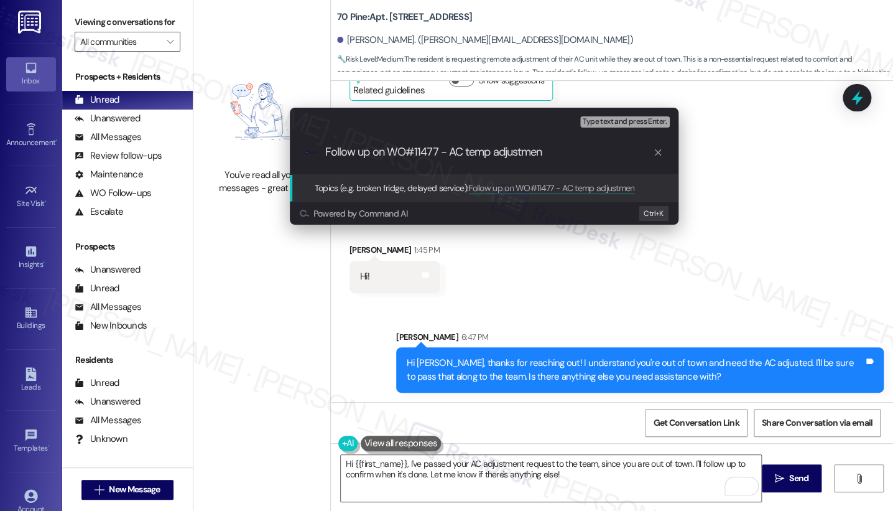
type input "Follow up on WO#11477 - AC temp adjustment"
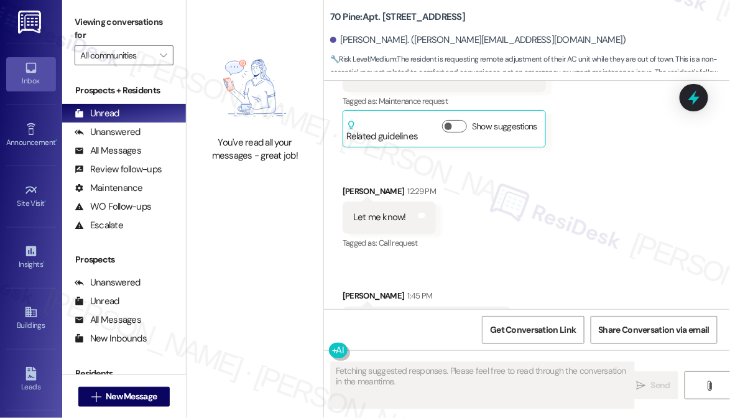
scroll to position [1971, 0]
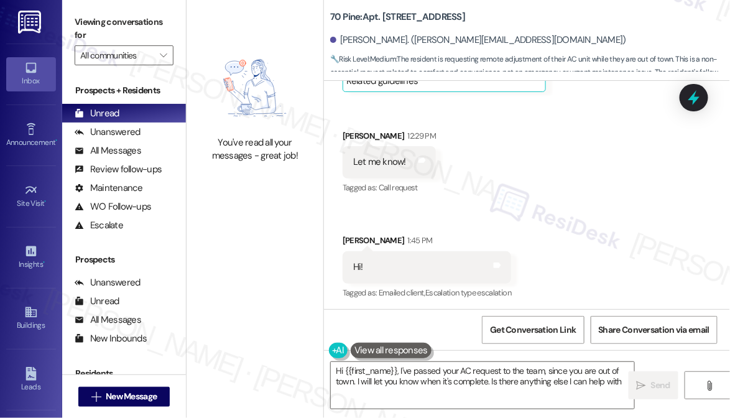
type textarea "Hi {{first_name}}, I've passed your AC request to the team, since you are out o…"
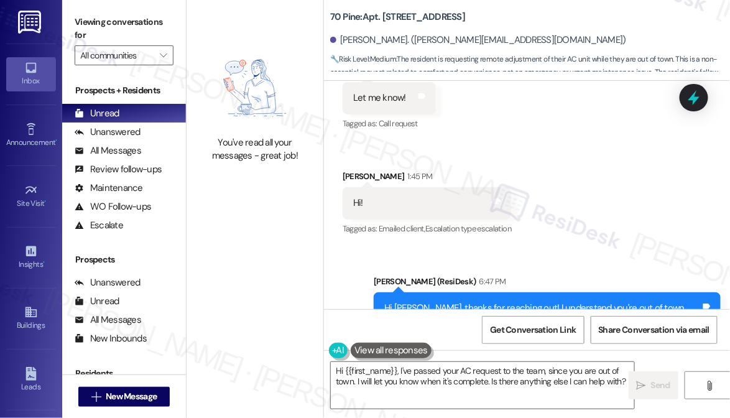
scroll to position [2103, 0]
